Goal: Task Accomplishment & Management: Manage account settings

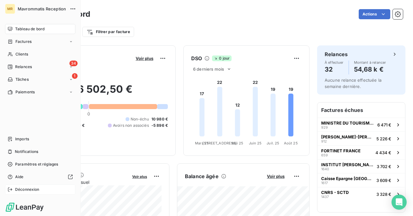
click at [33, 191] on span "Déconnexion" at bounding box center [27, 190] width 24 height 6
